Goal: Information Seeking & Learning: Find specific fact

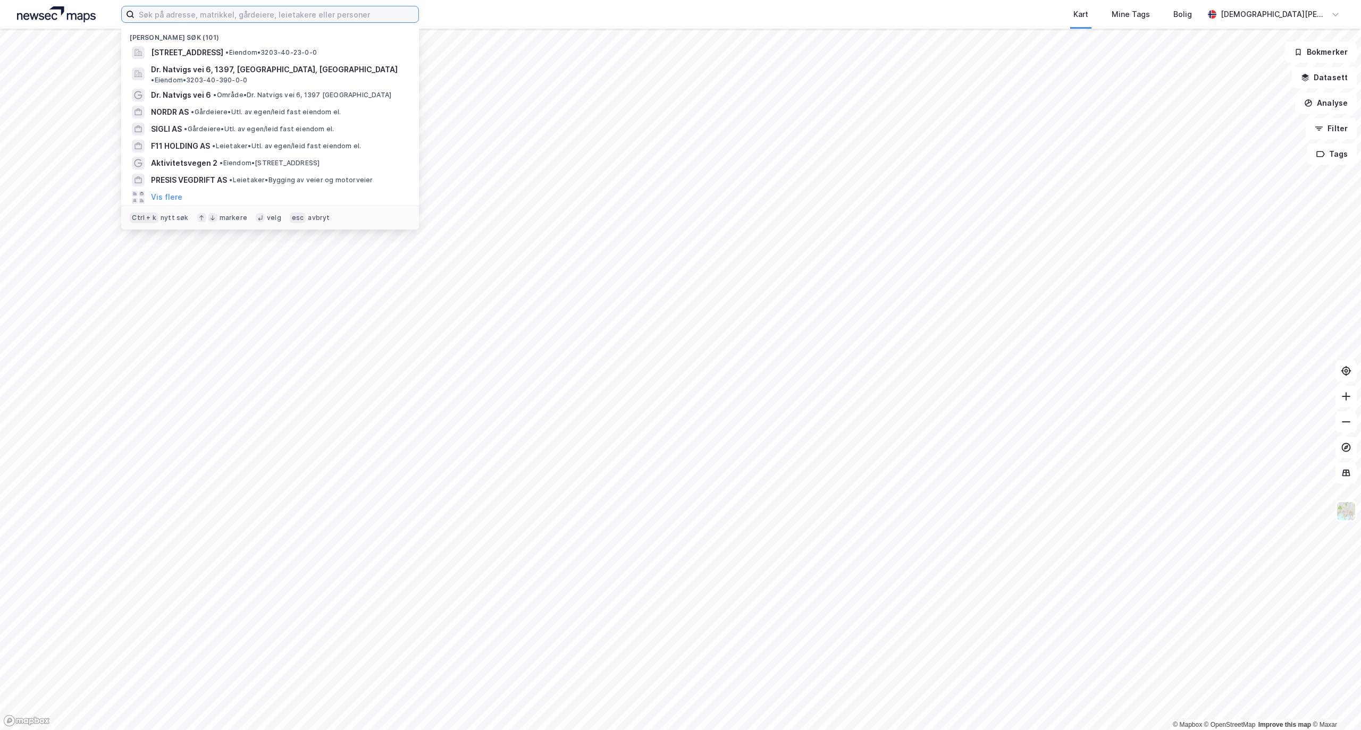
click at [239, 18] on input at bounding box center [276, 14] width 284 height 16
paste input "[STREET_ADDRESS]"
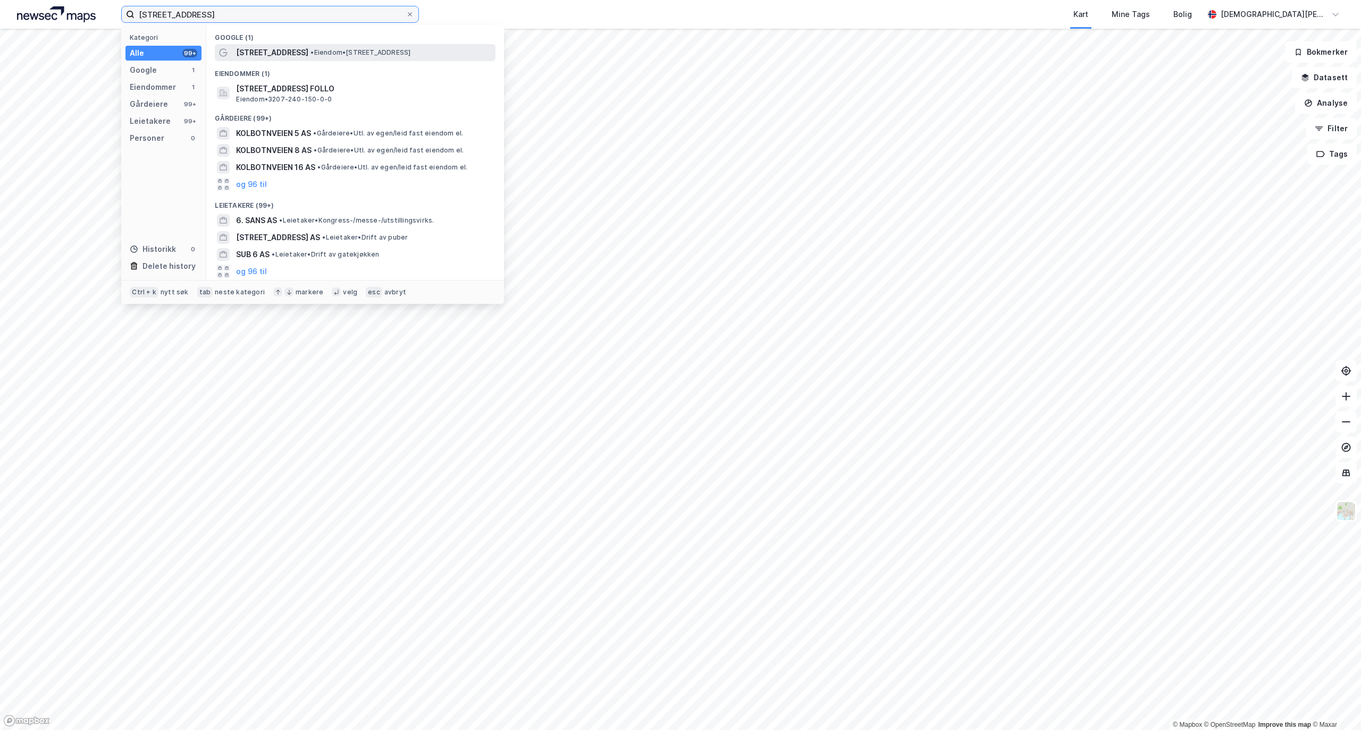
type input "[STREET_ADDRESS]"
click at [281, 53] on span "[STREET_ADDRESS]" at bounding box center [272, 52] width 72 height 13
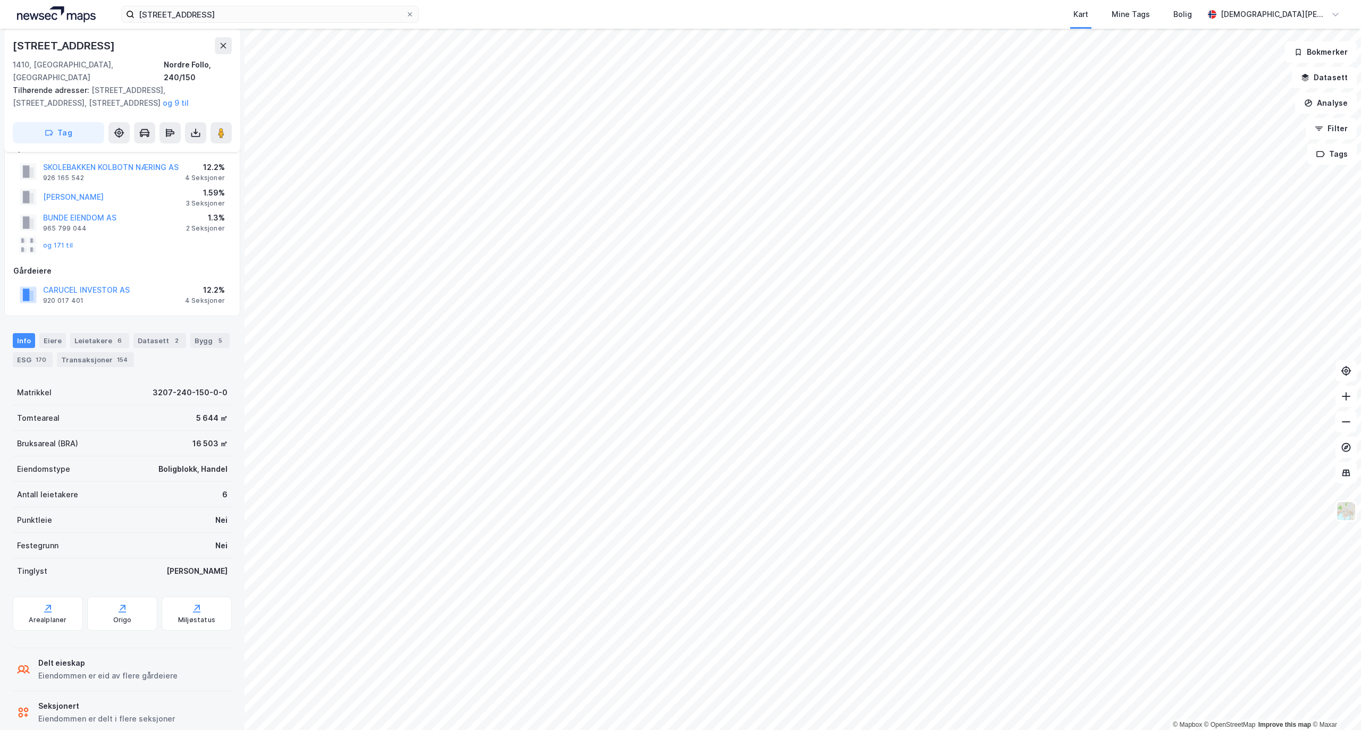
scroll to position [32, 0]
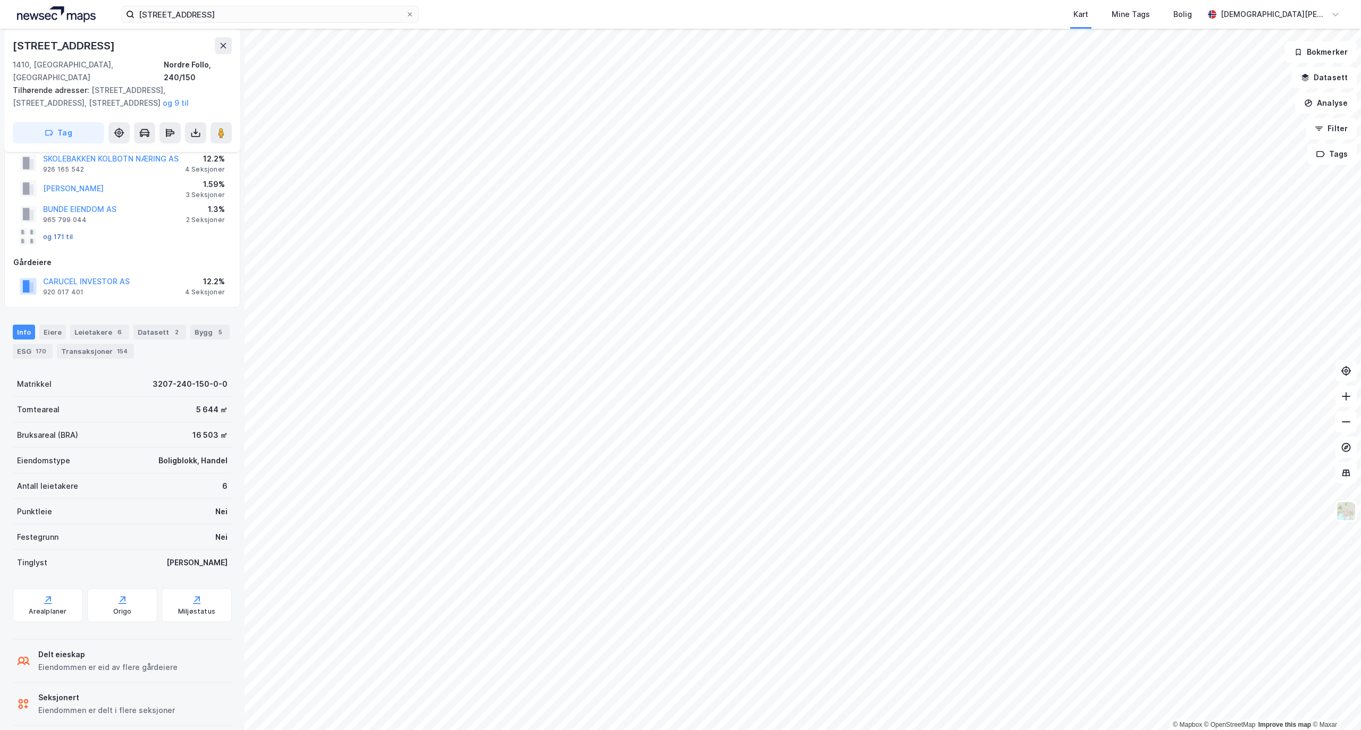
click at [0, 0] on button "og 171 til" at bounding box center [0, 0] width 0 height 0
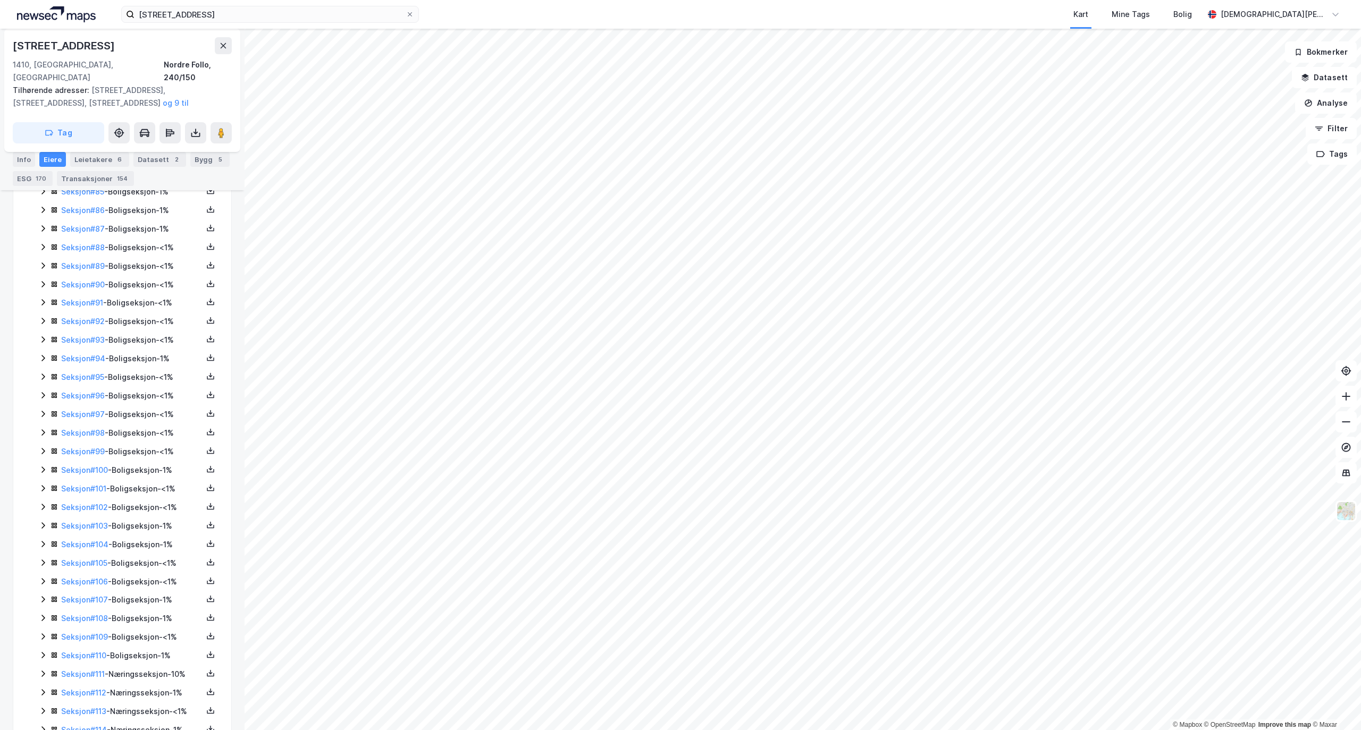
scroll to position [1978, 0]
click at [39, 618] on icon at bounding box center [43, 622] width 9 height 9
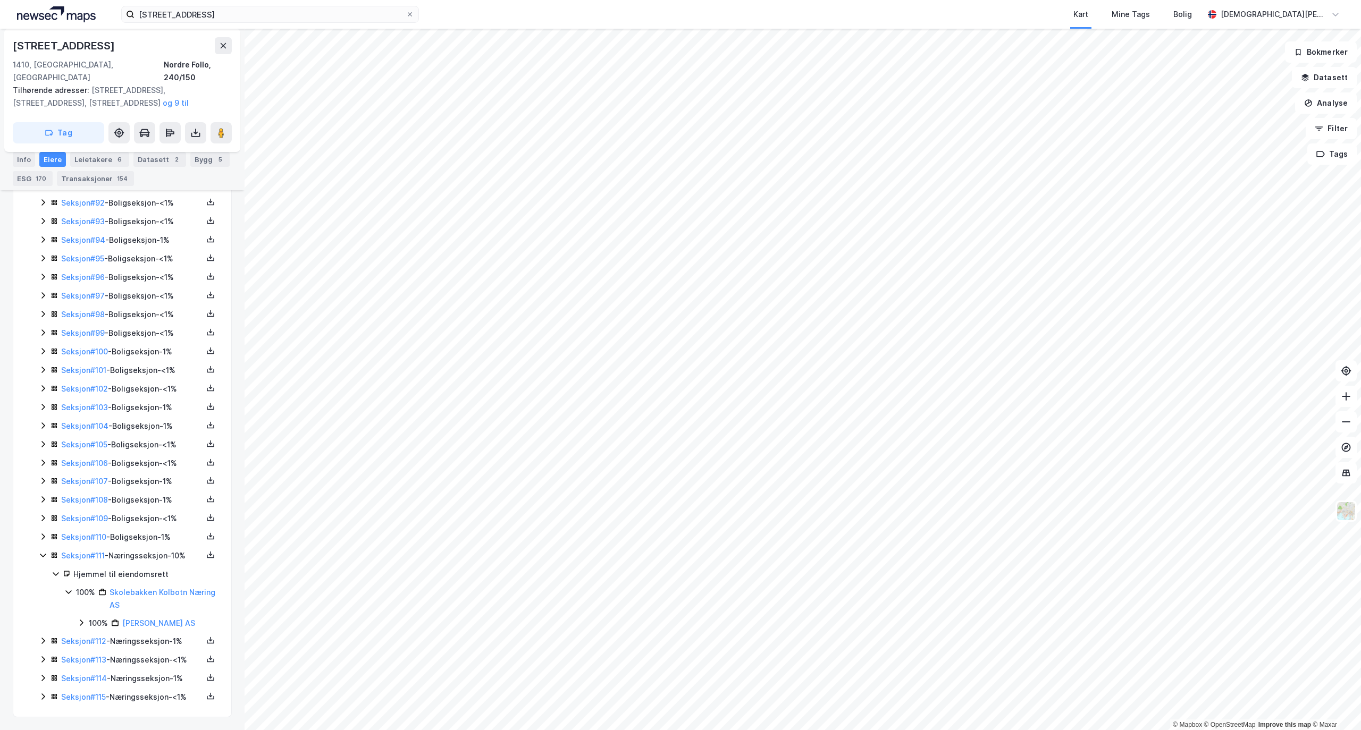
click at [39, 560] on icon at bounding box center [43, 555] width 9 height 9
click at [43, 637] on icon at bounding box center [43, 641] width 9 height 9
click at [43, 578] on icon at bounding box center [43, 574] width 9 height 9
click at [45, 655] on icon at bounding box center [43, 659] width 9 height 9
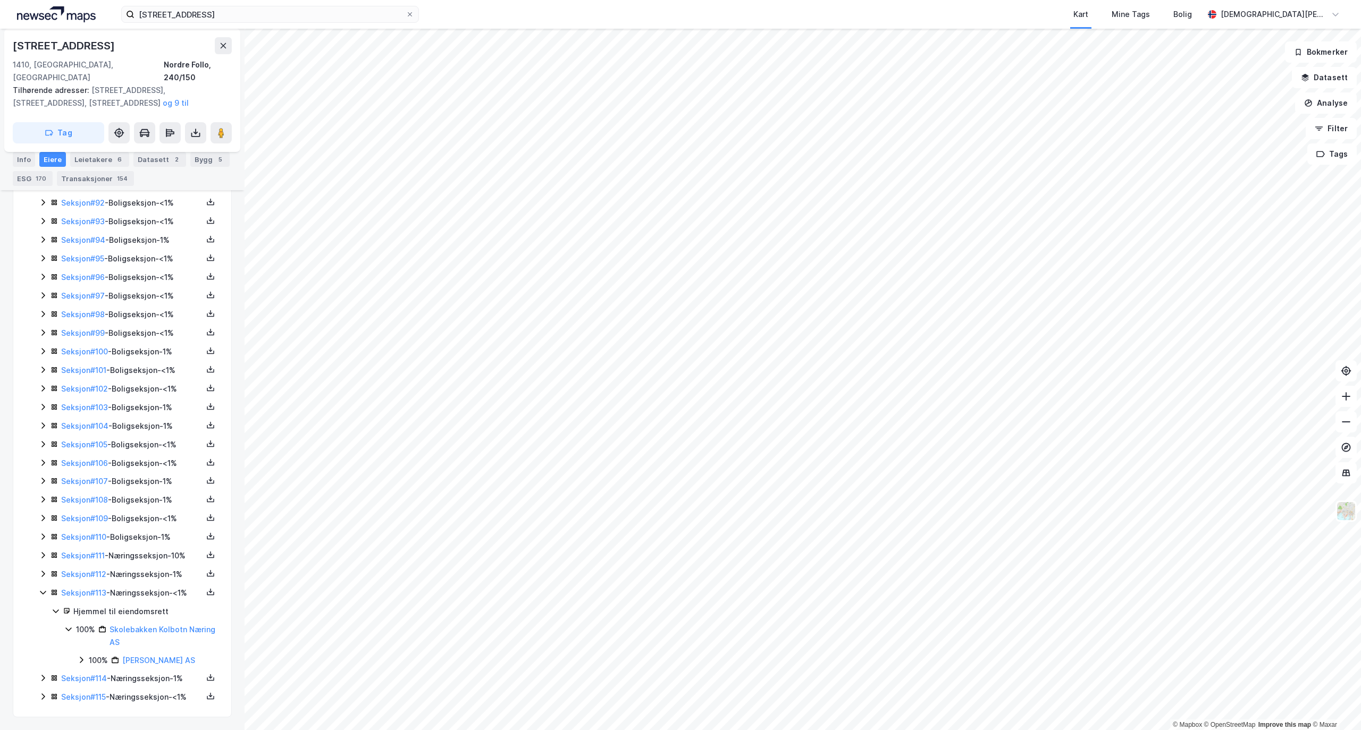
click at [45, 597] on icon at bounding box center [43, 592] width 9 height 9
click at [41, 672] on div "Seksjon # 114 - Næringsseksjon - 1%" at bounding box center [129, 678] width 180 height 13
click at [41, 660] on icon at bounding box center [43, 656] width 9 height 9
click at [41, 674] on icon at bounding box center [43, 678] width 9 height 9
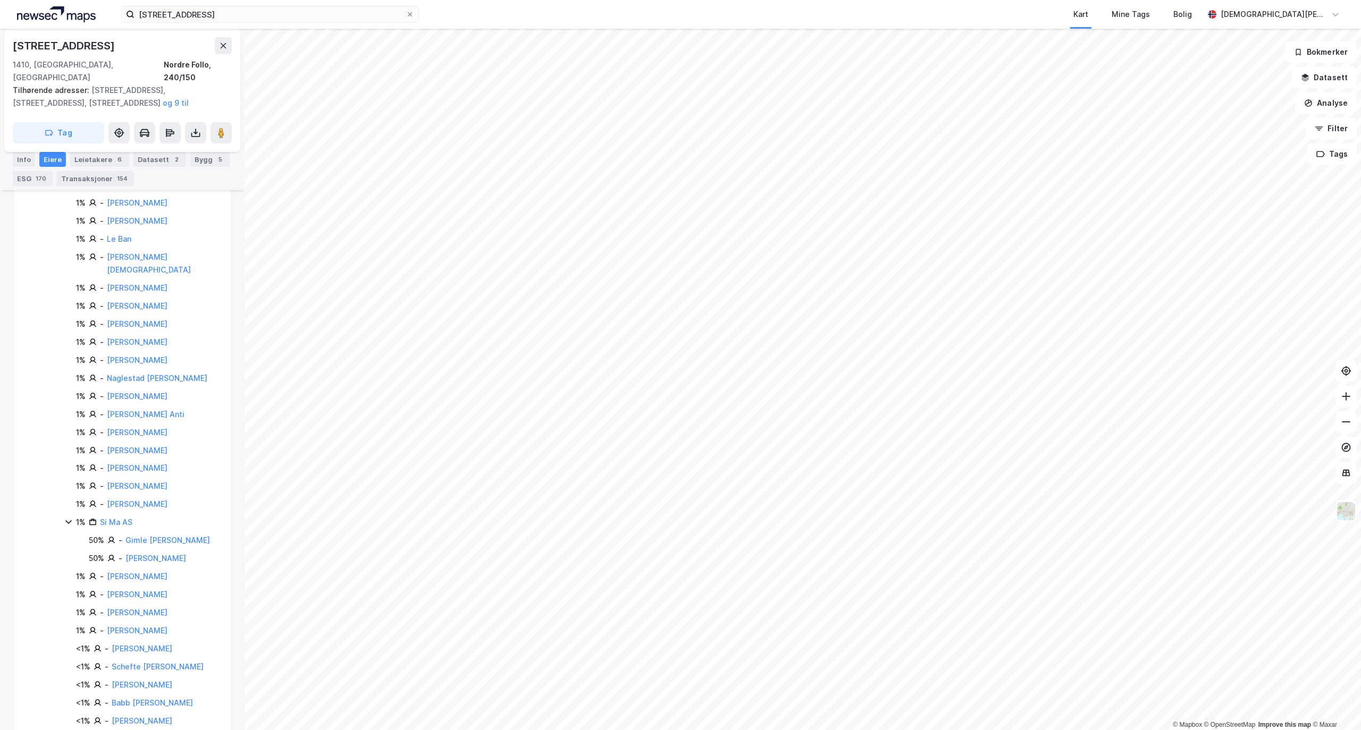
scroll to position [3045, 0]
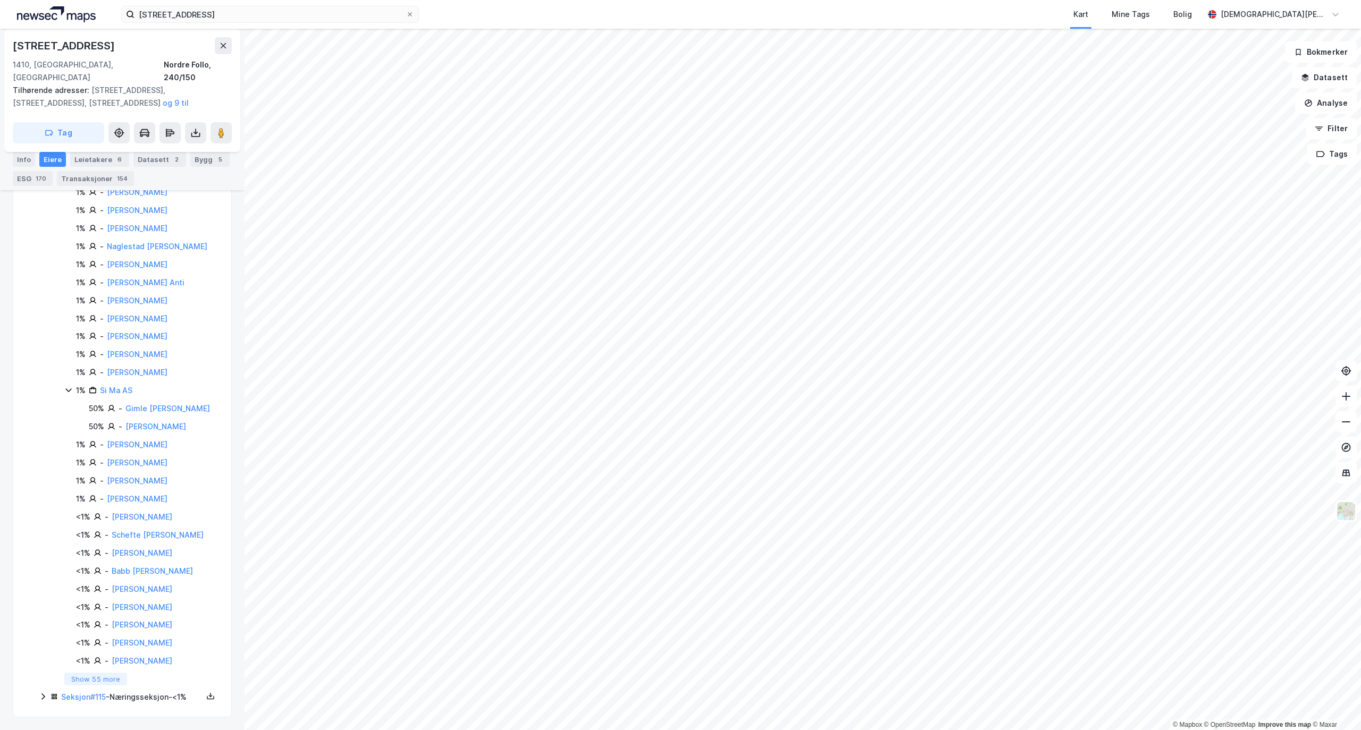
click at [44, 693] on icon at bounding box center [43, 697] width 9 height 9
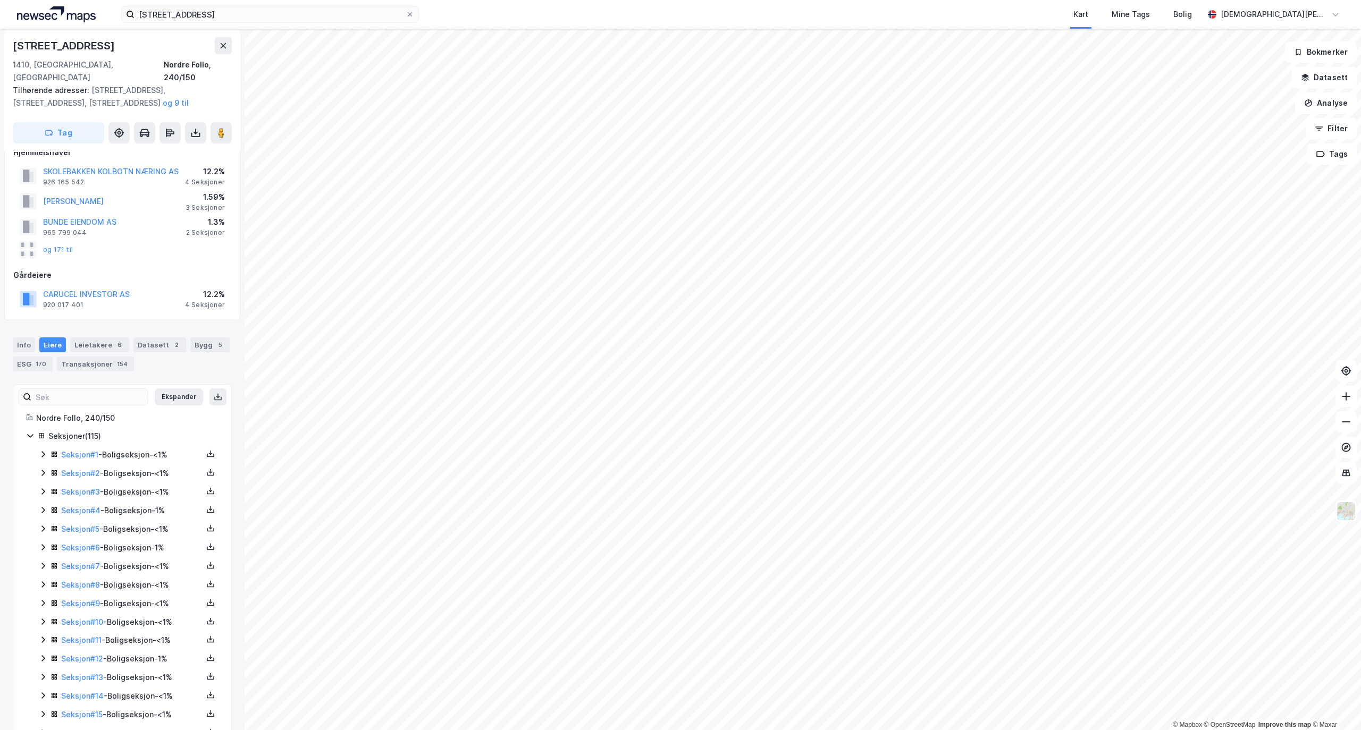
scroll to position [0, 0]
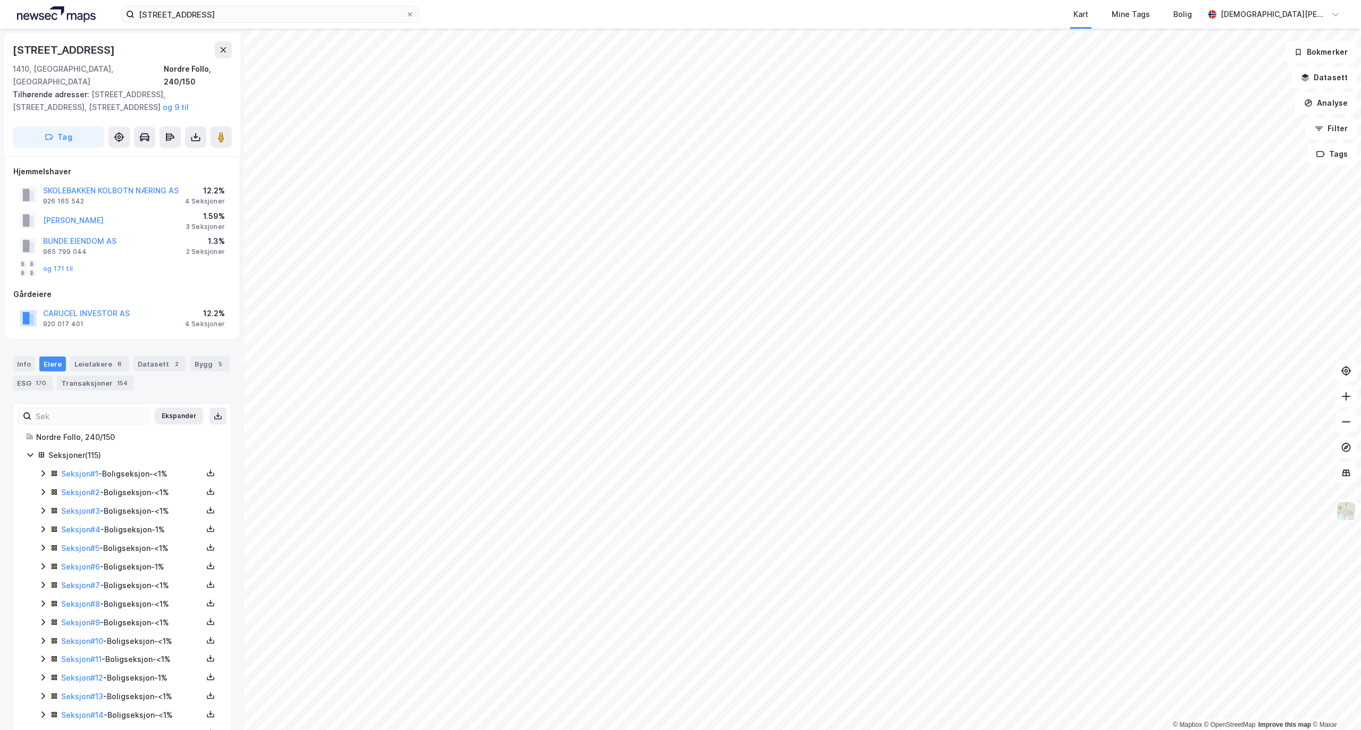
click at [161, 288] on div "Gårdeiere" at bounding box center [122, 294] width 218 height 13
